Goal: Find specific page/section: Find specific page/section

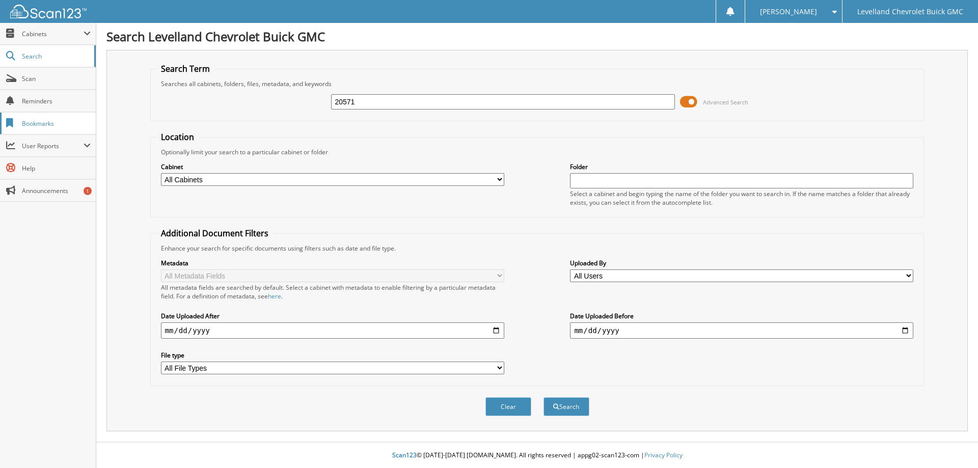
type input "20571"
click at [544, 397] on button "Search" at bounding box center [567, 406] width 46 height 19
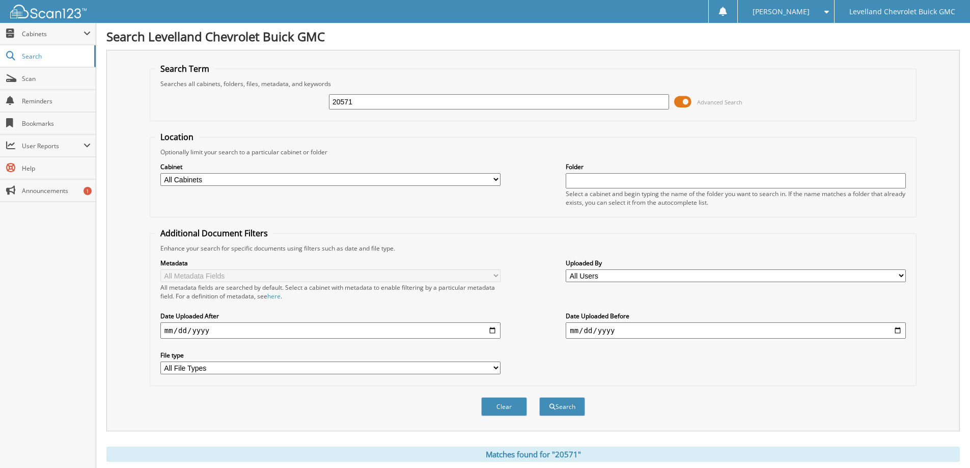
click at [366, 98] on input "20571" at bounding box center [499, 101] width 340 height 15
type input "20496"
click at [539, 397] on button "Search" at bounding box center [562, 406] width 46 height 19
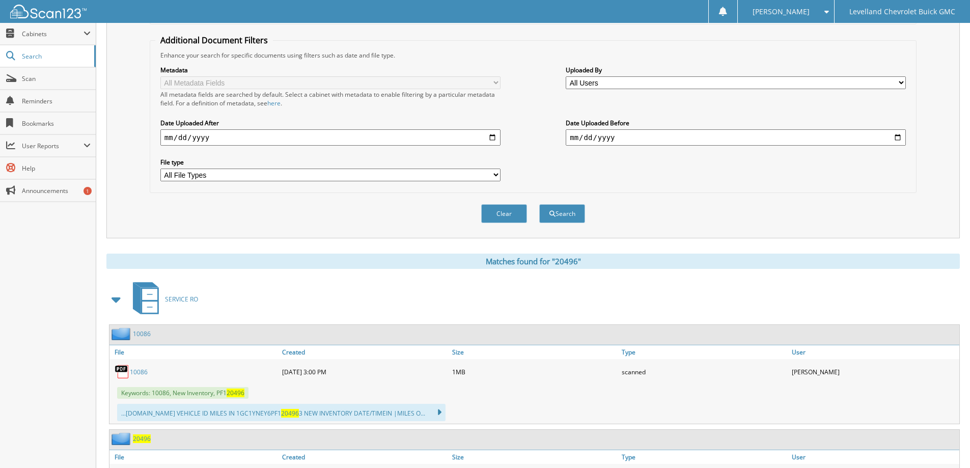
scroll to position [306, 0]
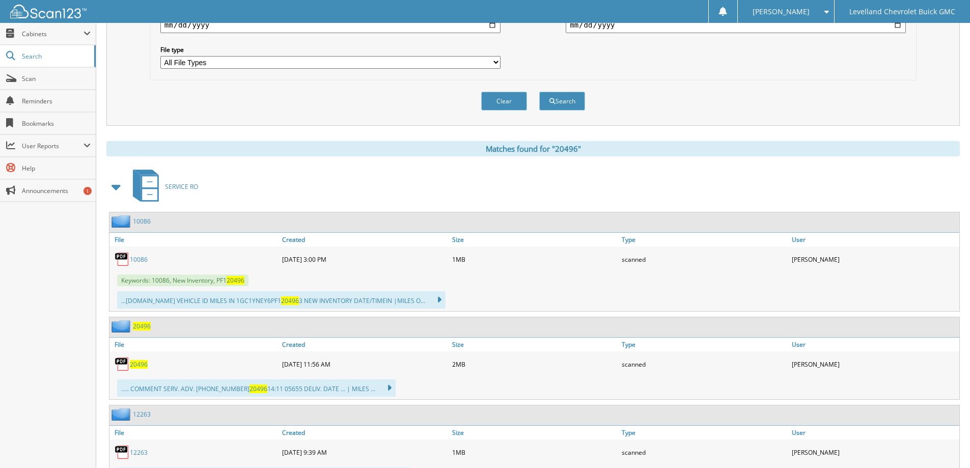
click at [144, 364] on span "20496" at bounding box center [139, 364] width 18 height 9
